Goal: Submit feedback/report problem

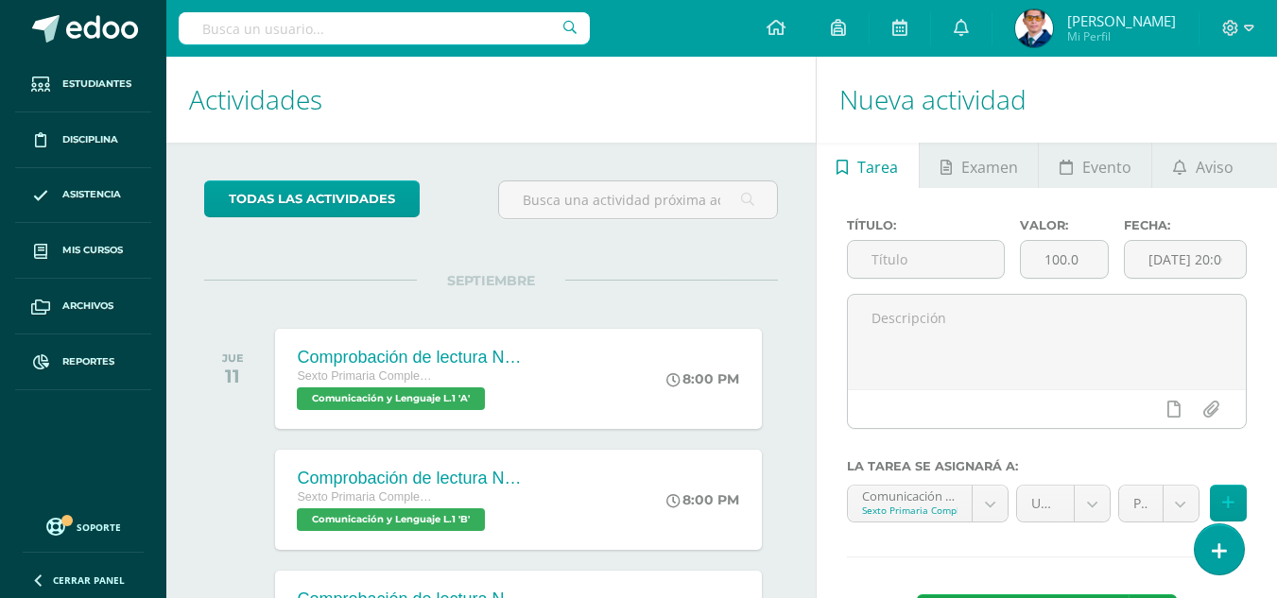
click at [1246, 553] on div "Título: Valor: 100.0 Fecha: 2025-09-10 20:00:00 La tarea se asignará a: Comunic…" at bounding box center [1047, 432] width 460 height 489
click at [1229, 551] on link at bounding box center [1219, 549] width 54 height 55
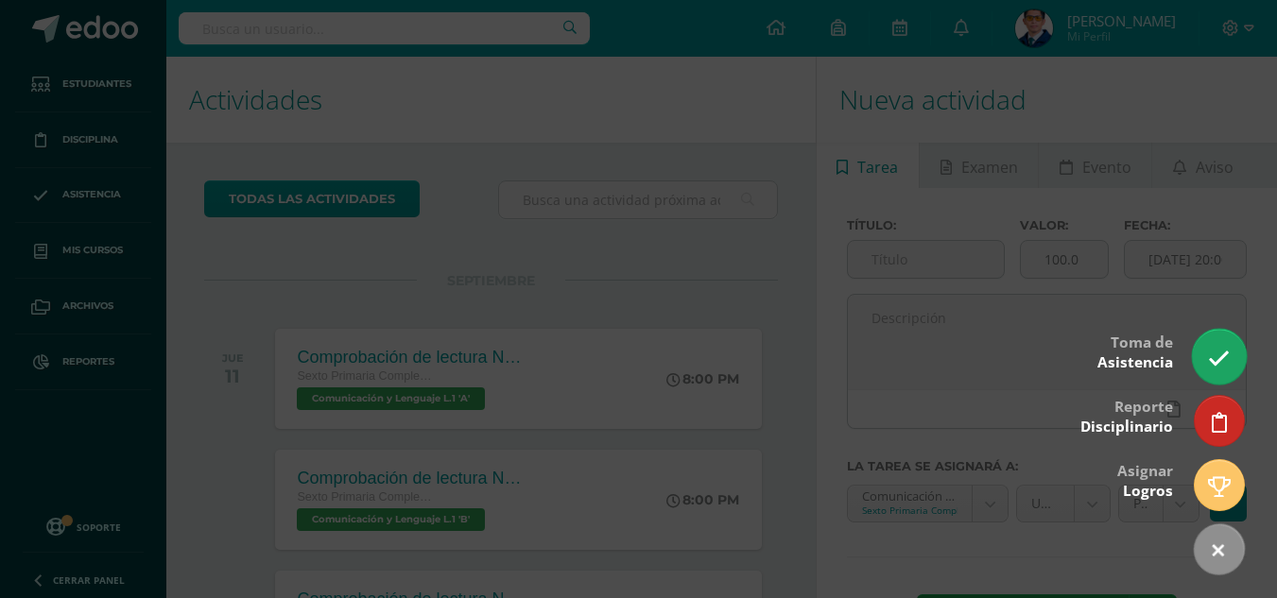
click at [1235, 350] on link at bounding box center [1219, 356] width 54 height 55
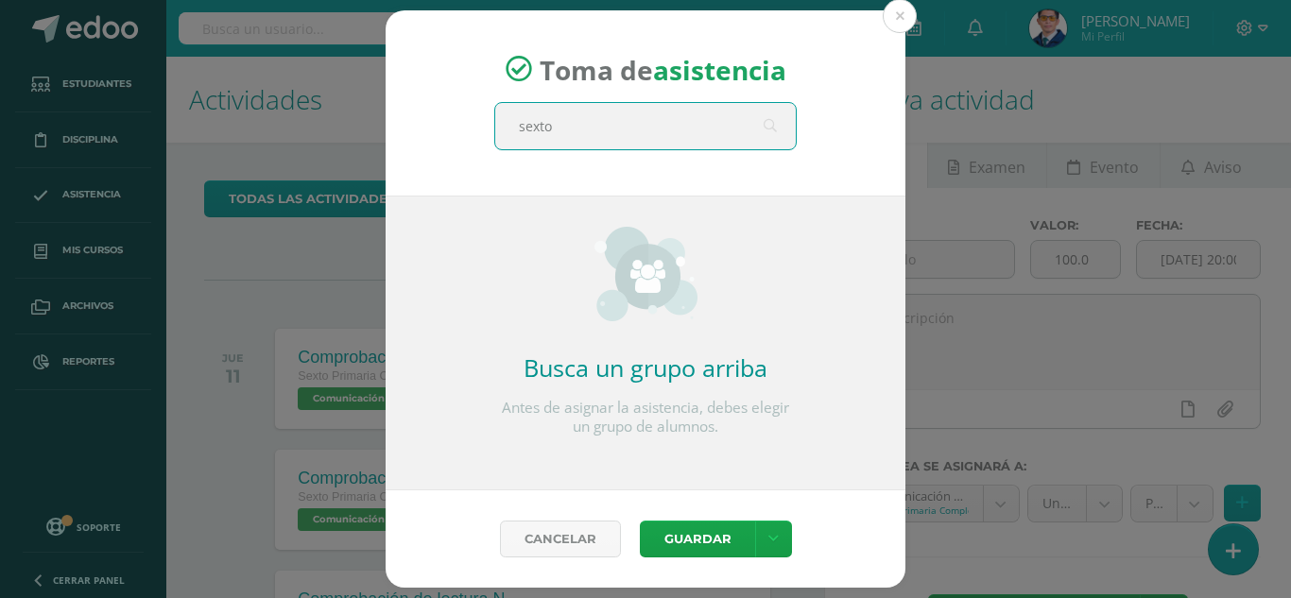
type input "sexto a"
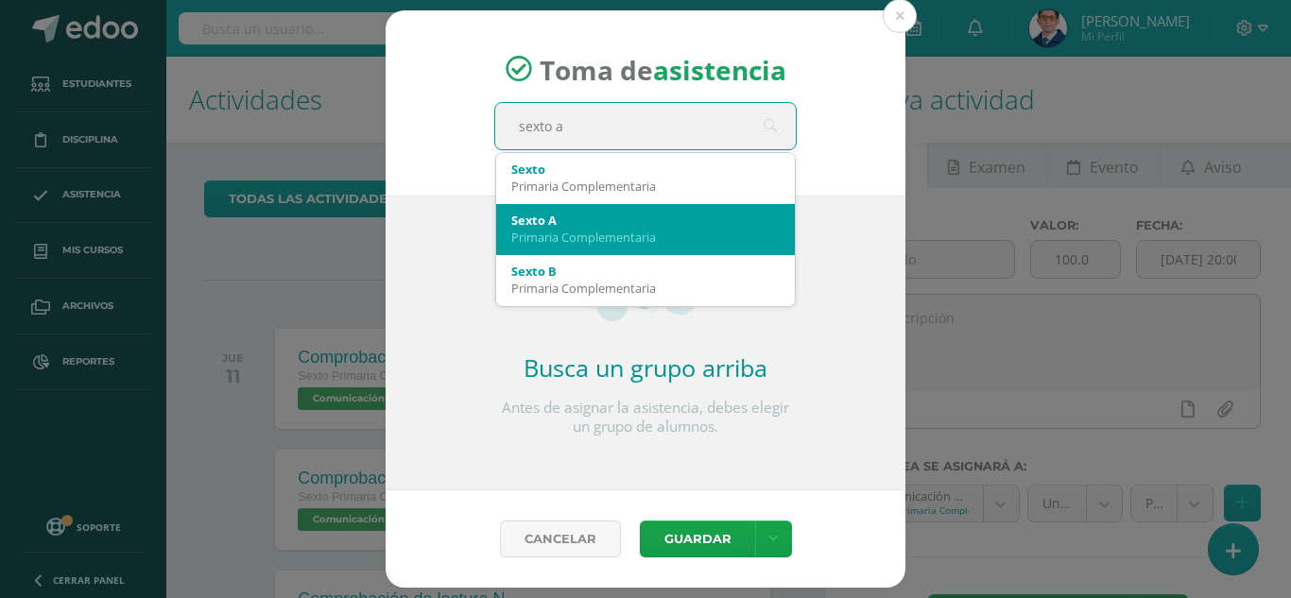
click at [595, 215] on div "Sexto A" at bounding box center [645, 220] width 268 height 17
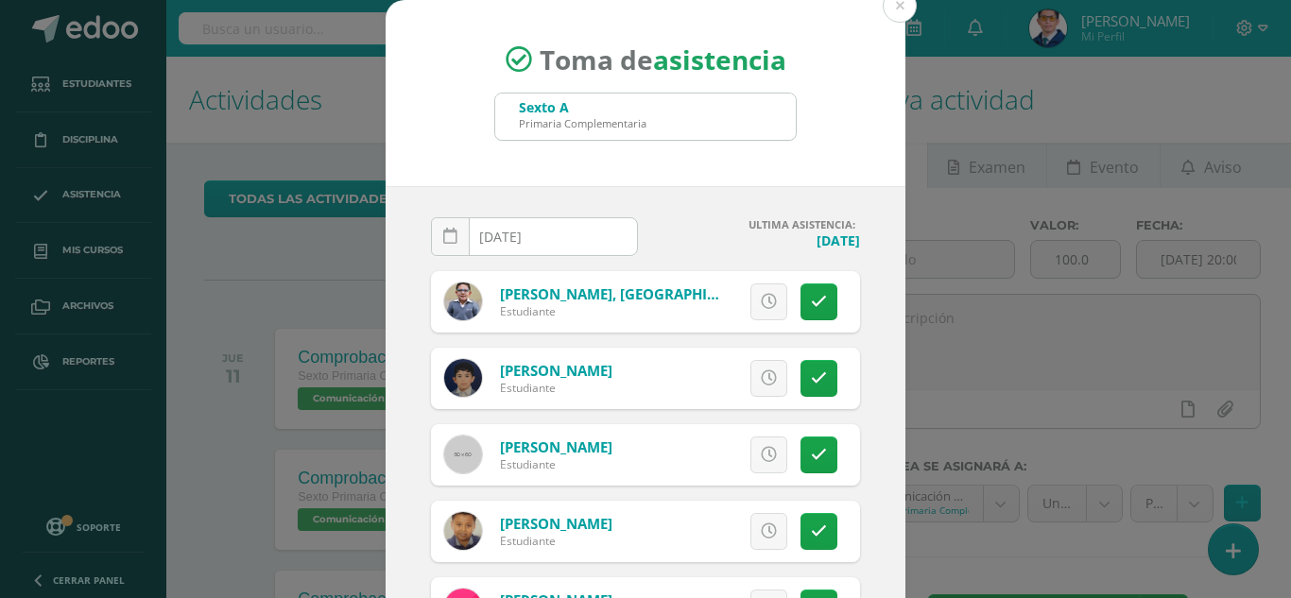
click at [572, 243] on input "2025-09-10" at bounding box center [534, 236] width 205 height 37
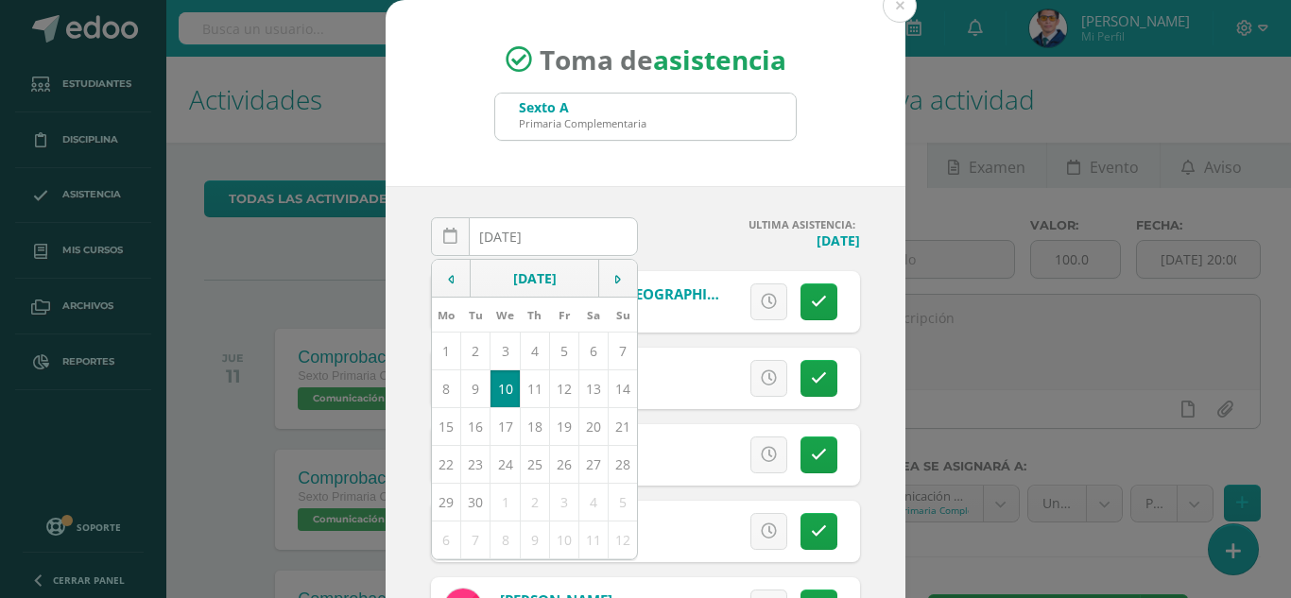
click at [498, 387] on td "10" at bounding box center [505, 389] width 29 height 38
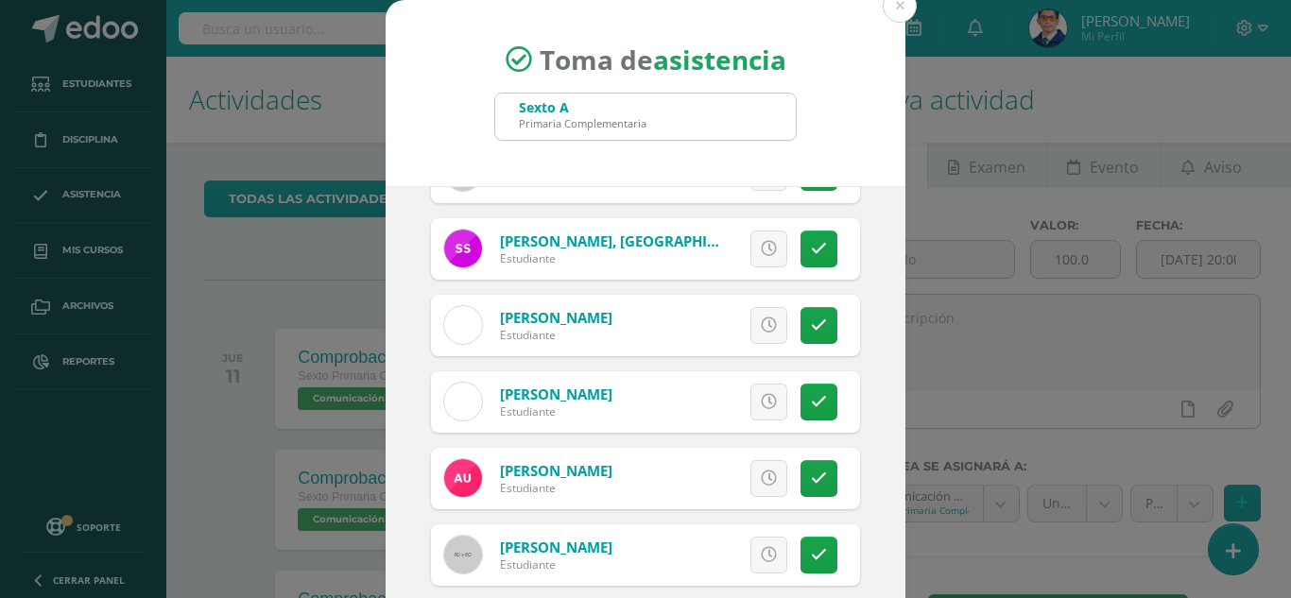
scroll to position [116, 0]
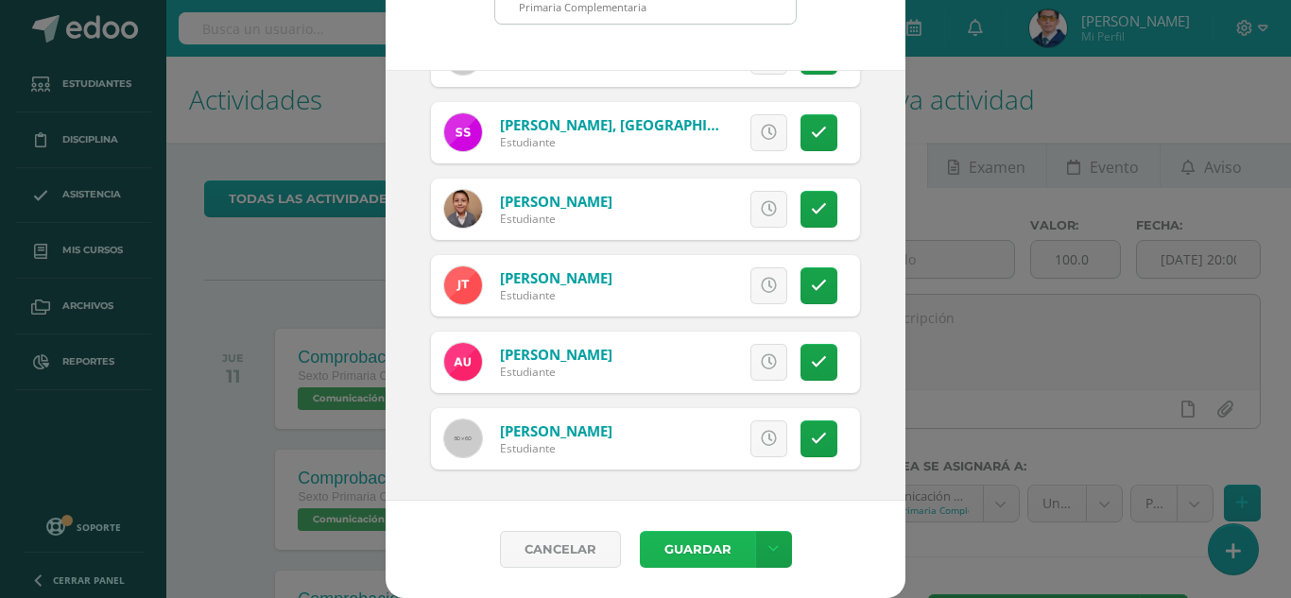
click at [701, 556] on button "Guardar" at bounding box center [697, 549] width 115 height 37
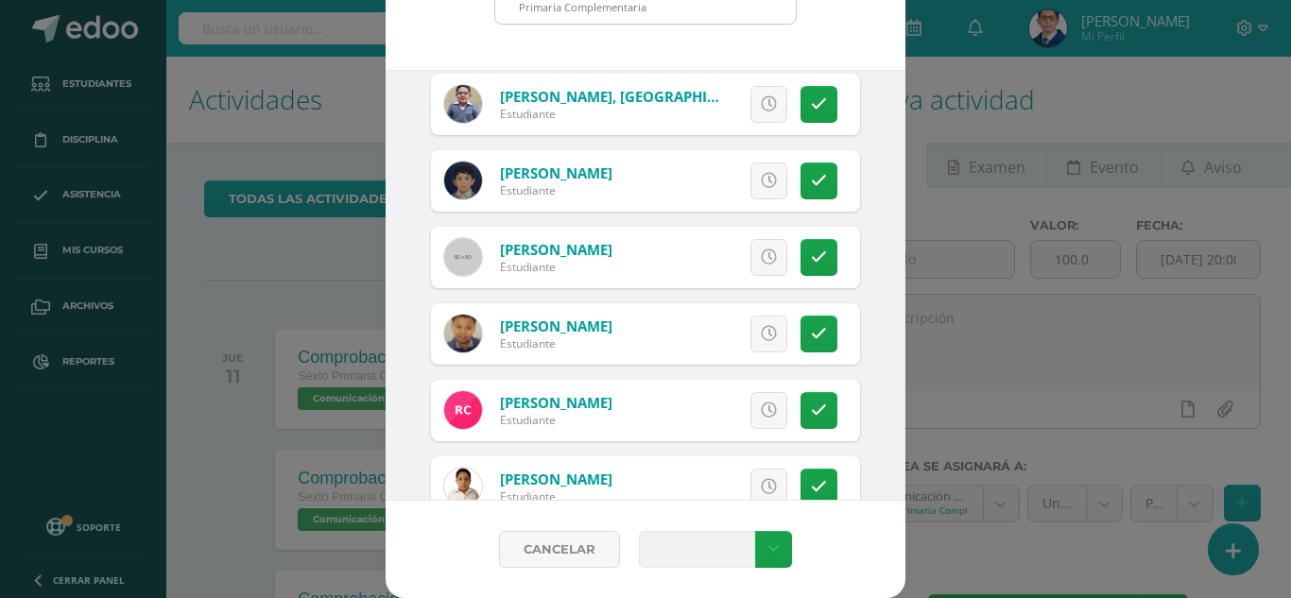
scroll to position [0, 0]
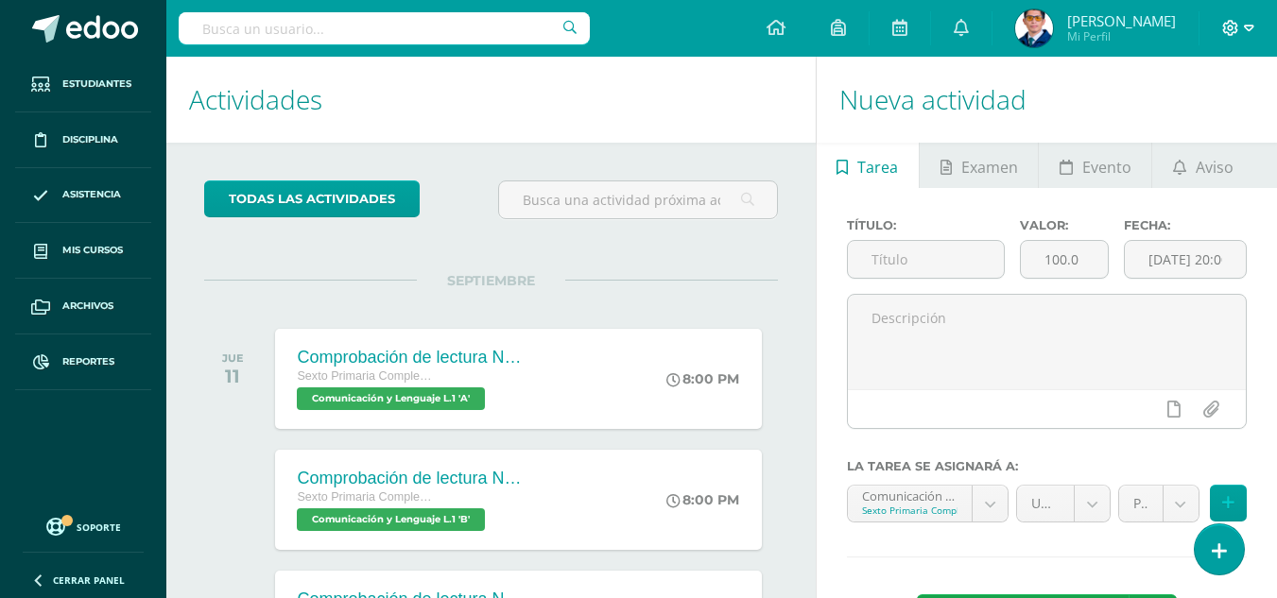
click at [1233, 34] on icon at bounding box center [1231, 28] width 16 height 16
click at [1222, 137] on span "Cerrar sesión" at bounding box center [1190, 129] width 85 height 18
